Goal: Register for event/course

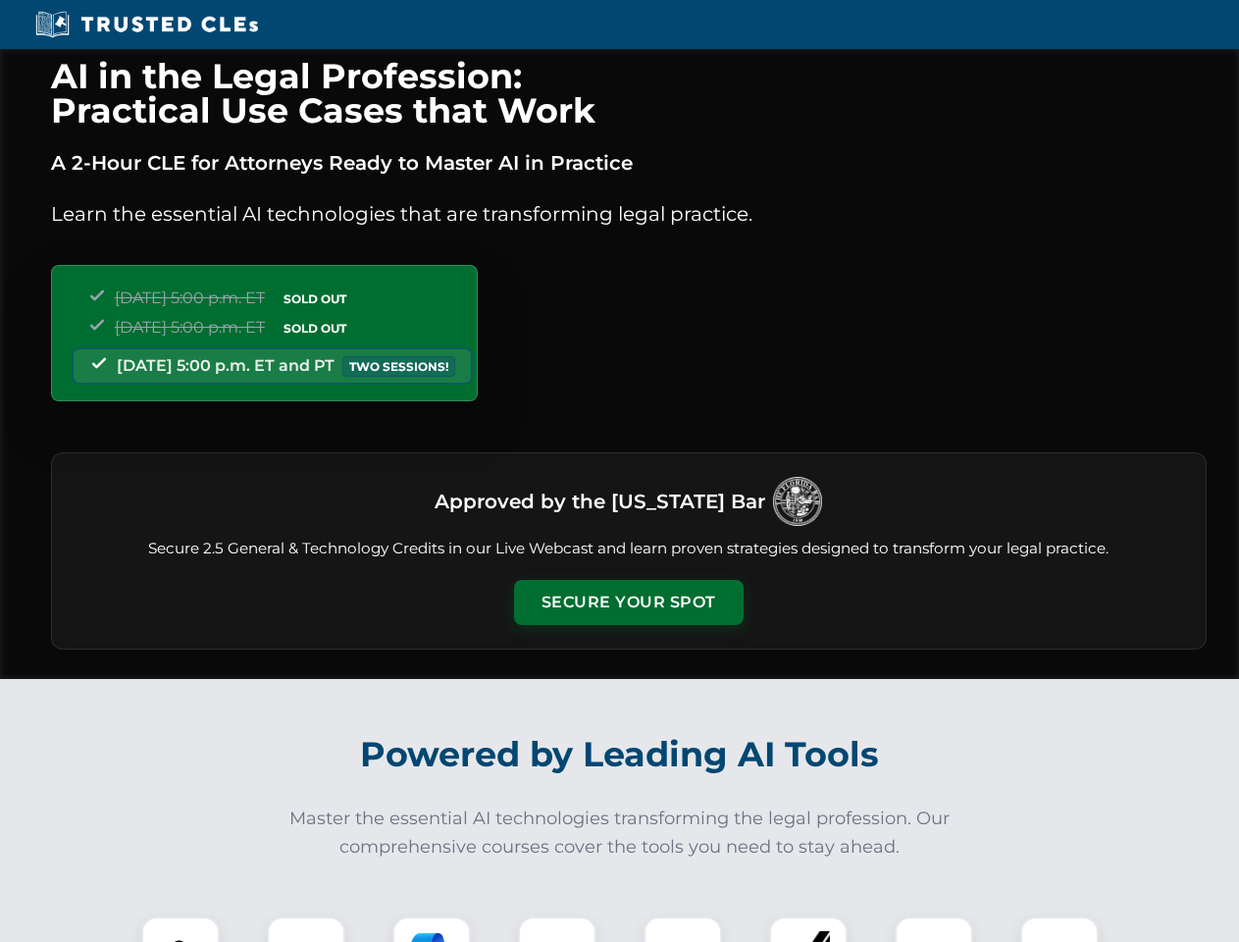
click at [628, 602] on button "Secure Your Spot" at bounding box center [629, 602] width 230 height 45
click at [181, 929] on img at bounding box center [180, 955] width 57 height 57
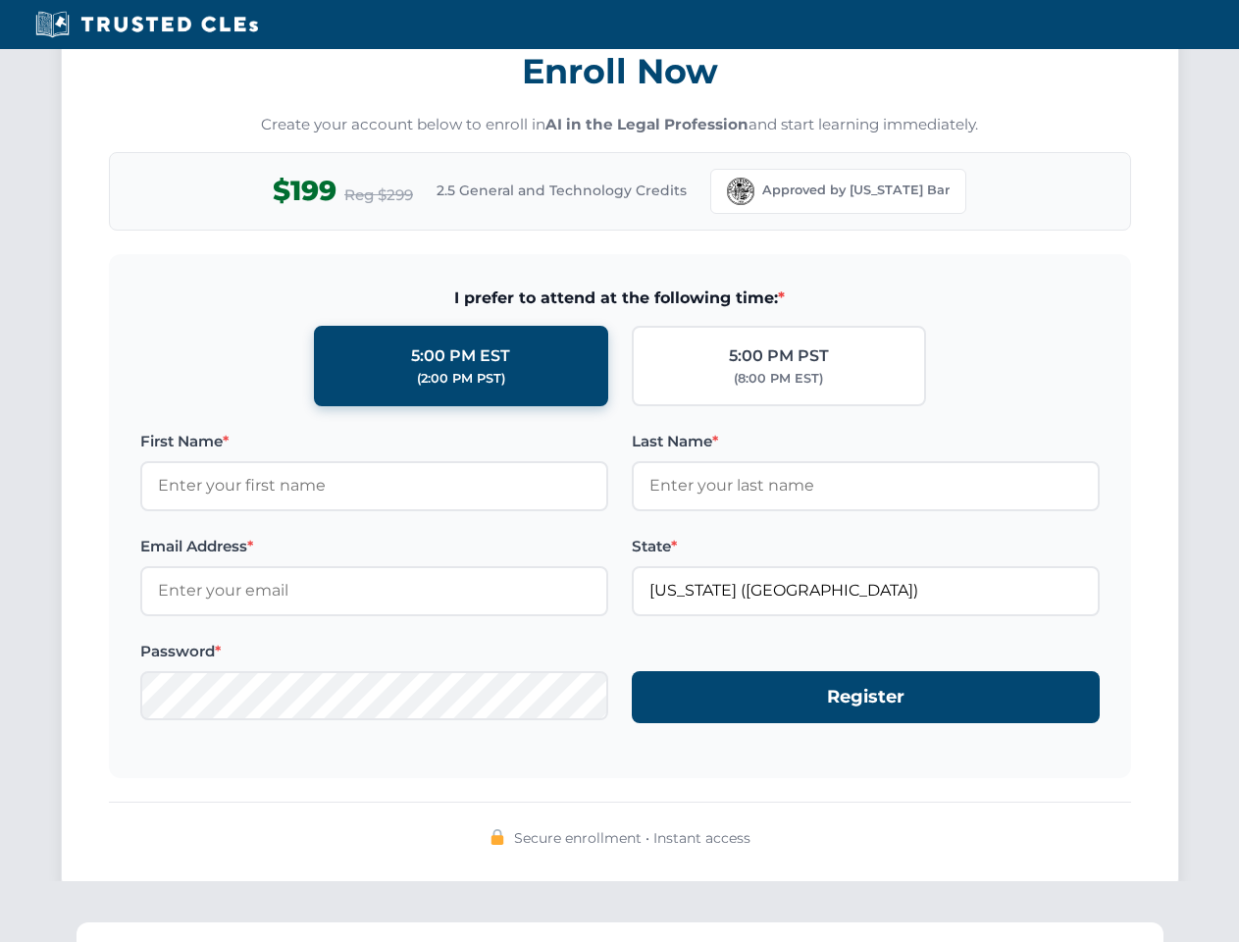
scroll to position [1926, 0]
